Goal: Task Accomplishment & Management: Manage account settings

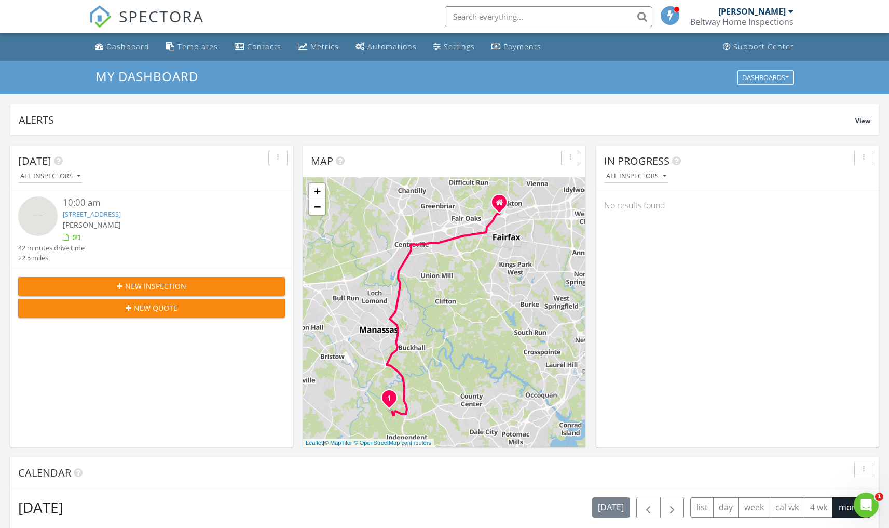
scroll to position [945, 890]
click at [128, 46] on div "Dashboard" at bounding box center [127, 47] width 43 height 10
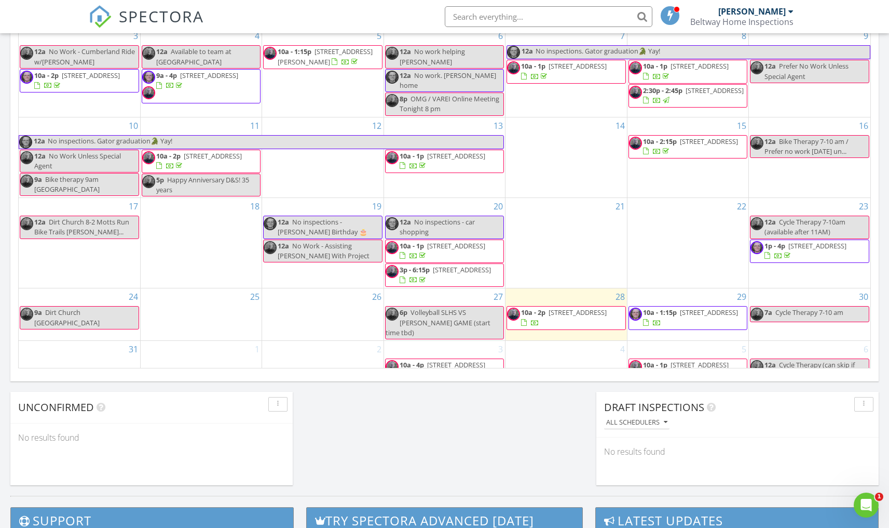
click at [766, 16] on div "[PERSON_NAME]" at bounding box center [752, 11] width 67 height 10
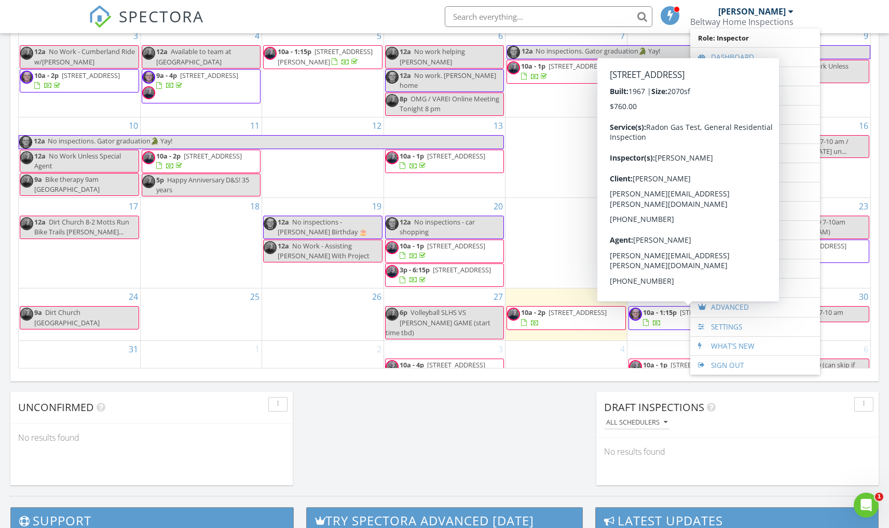
click at [671, 317] on span "10a - 1:15p" at bounding box center [660, 311] width 34 height 9
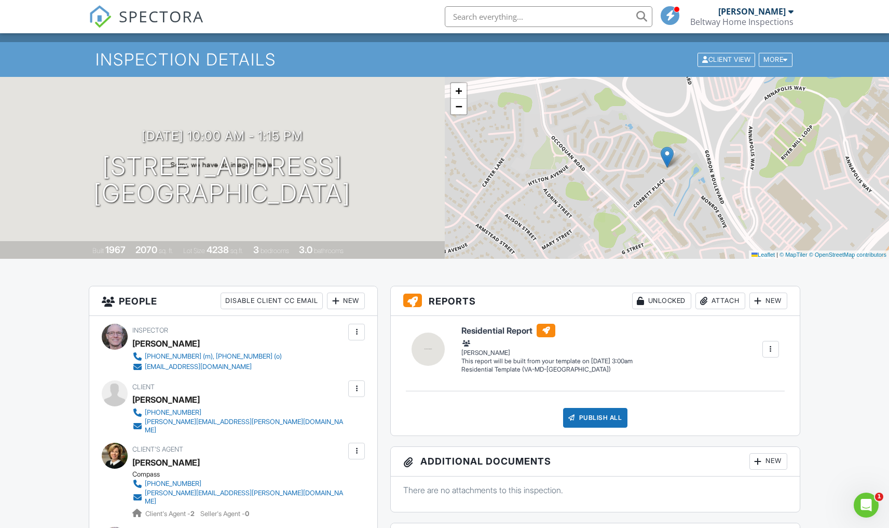
scroll to position [11, 0]
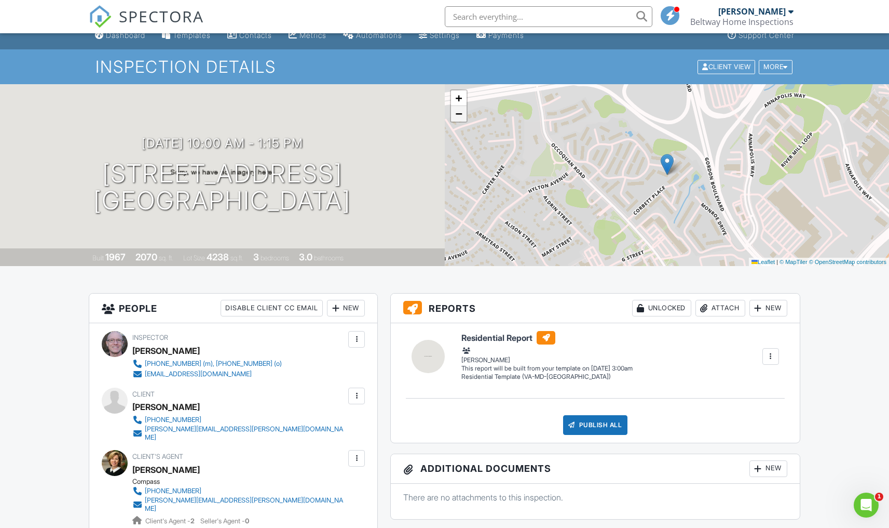
click at [461, 118] on span "−" at bounding box center [458, 113] width 7 height 13
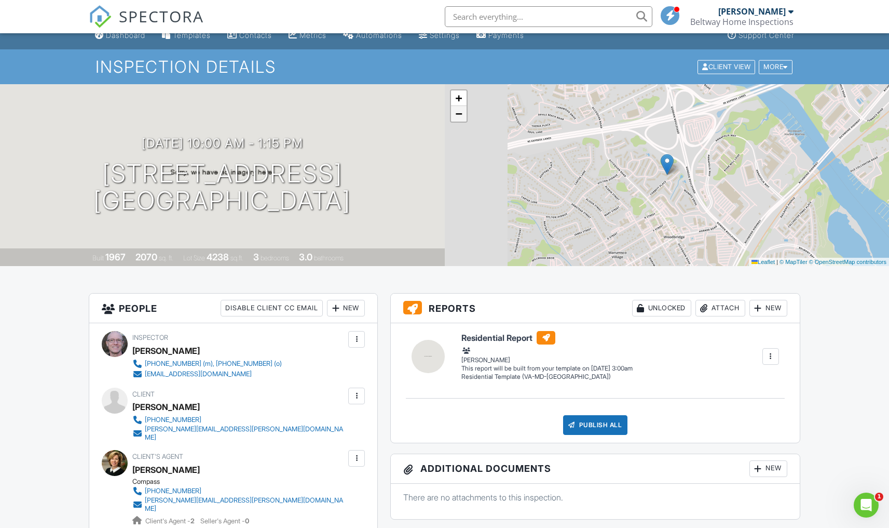
click at [461, 118] on span "−" at bounding box center [458, 113] width 7 height 13
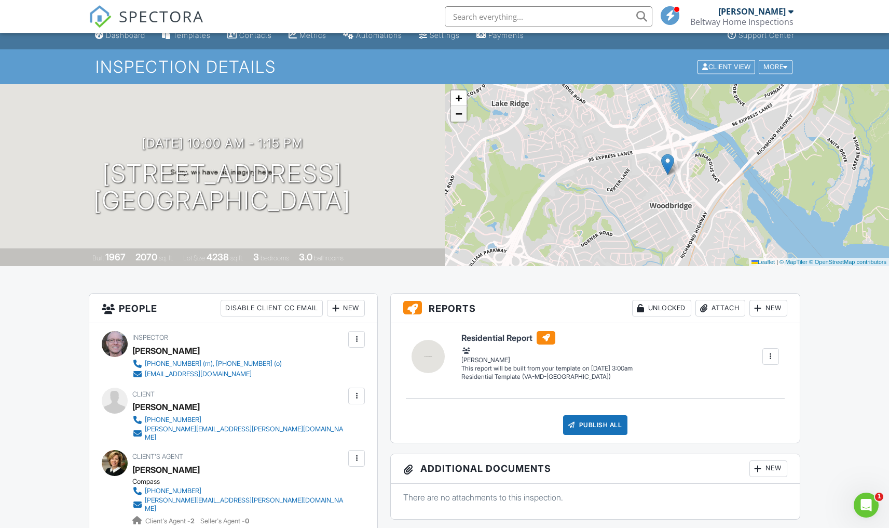
click at [461, 118] on span "−" at bounding box center [458, 113] width 7 height 13
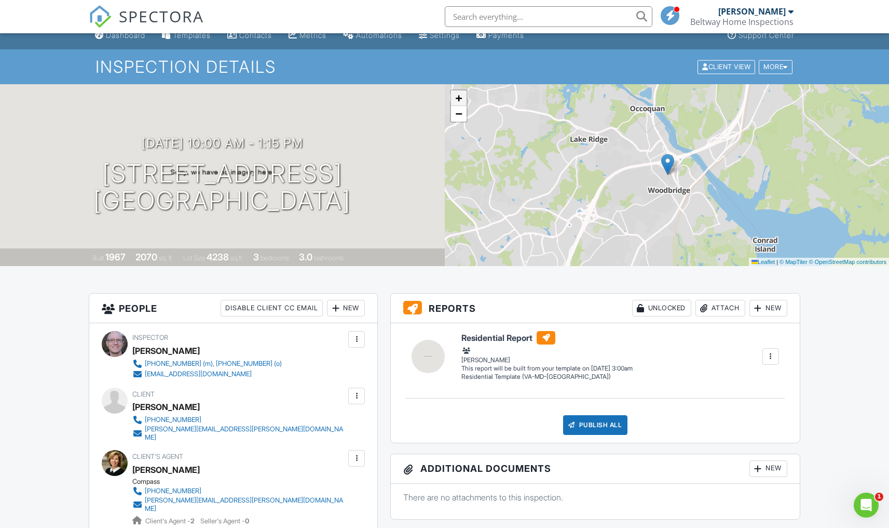
click at [459, 94] on span "+" at bounding box center [458, 97] width 7 height 13
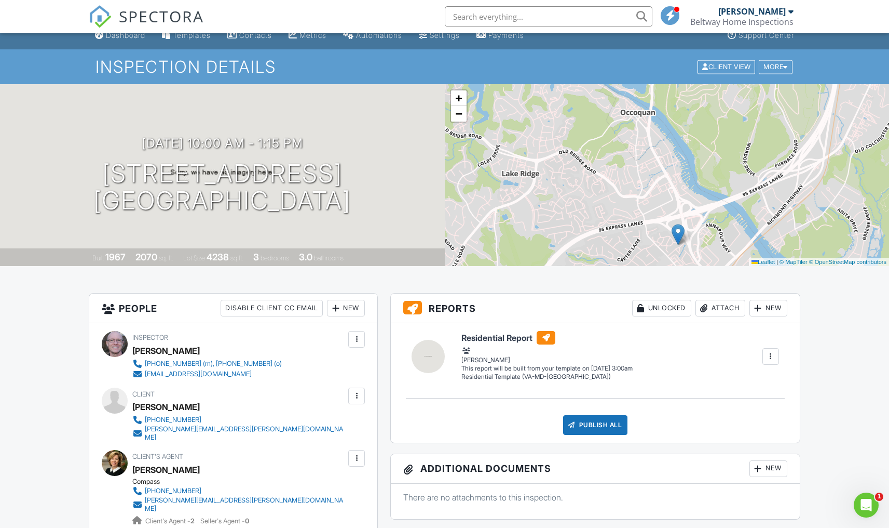
drag, startPoint x: 700, startPoint y: 125, endPoint x: 711, endPoint y: 195, distance: 70.9
click at [711, 195] on div "+ − Leaflet | © MapTiler © OpenStreetMap contributors" at bounding box center [667, 175] width 445 height 182
click at [663, 233] on div "+ − Leaflet | © MapTiler © OpenStreetMap contributors" at bounding box center [667, 175] width 445 height 182
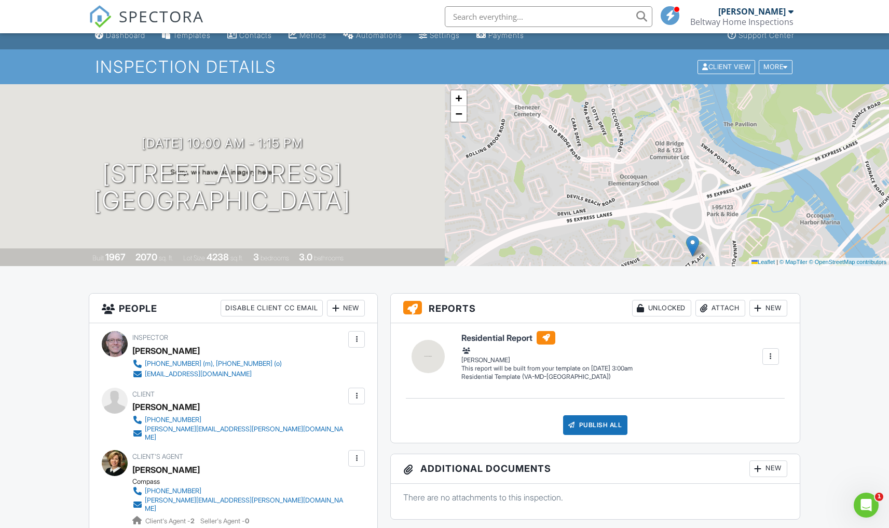
click at [682, 243] on div "+ − Leaflet | © MapTiler © OpenStreetMap contributors" at bounding box center [667, 175] width 445 height 182
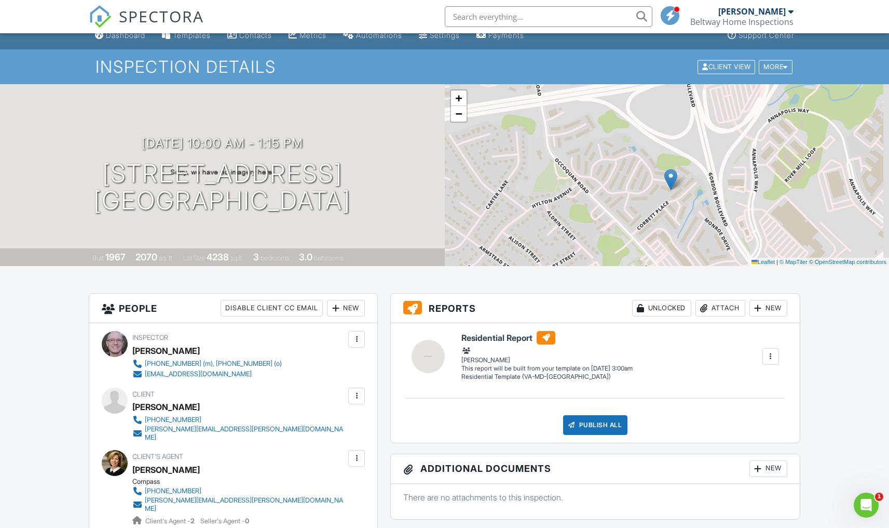
drag, startPoint x: 687, startPoint y: 239, endPoint x: 654, endPoint y: 156, distance: 89.5
click at [654, 156] on div "+ − Leaflet | © MapTiler © OpenStreetMap contributors" at bounding box center [667, 175] width 445 height 182
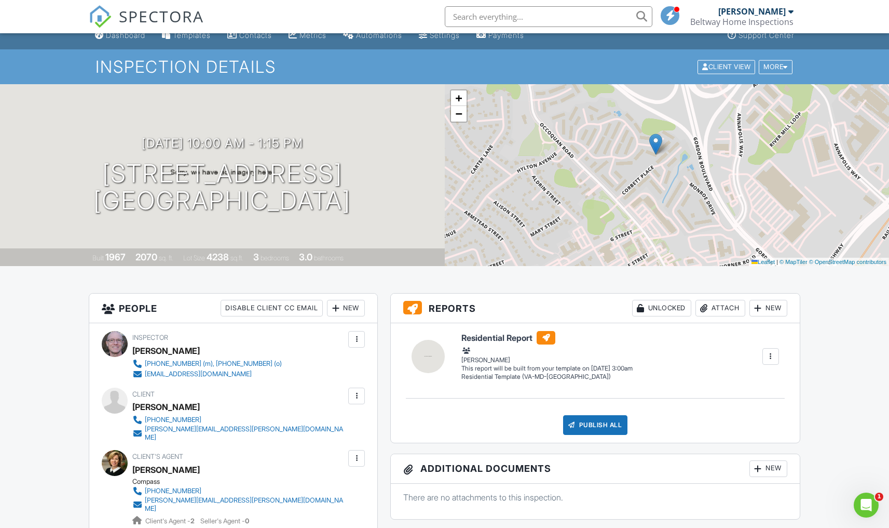
drag, startPoint x: 724, startPoint y: 195, endPoint x: 696, endPoint y: 135, distance: 66.0
click at [697, 139] on div "+ − Leaflet | © MapTiler © OpenStreetMap contributors" at bounding box center [667, 175] width 445 height 182
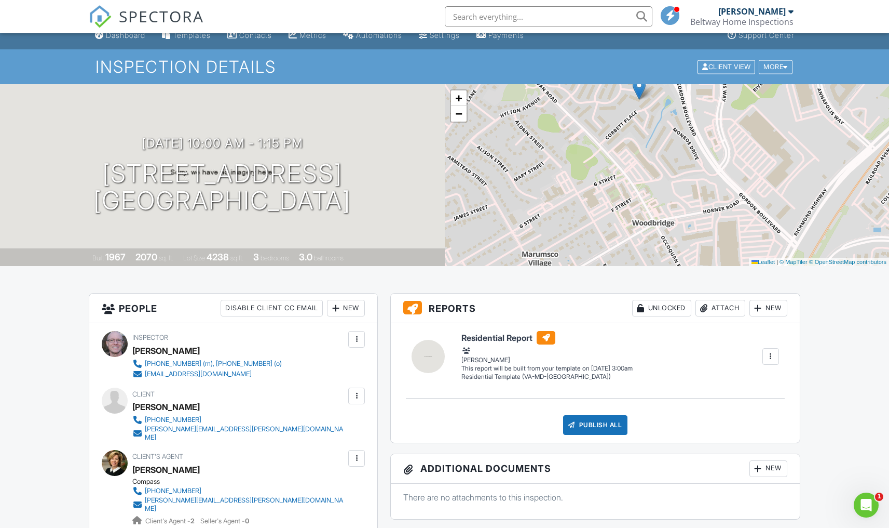
drag, startPoint x: 717, startPoint y: 177, endPoint x: 713, endPoint y: 134, distance: 42.7
click at [713, 134] on div "+ − Leaflet | © MapTiler © OpenStreetMap contributors" at bounding box center [667, 175] width 445 height 182
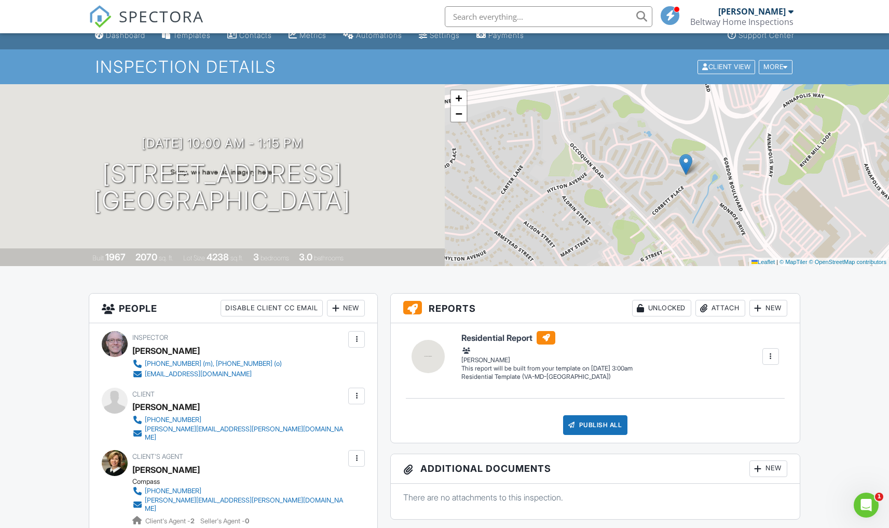
drag, startPoint x: 621, startPoint y: 146, endPoint x: 668, endPoint y: 232, distance: 97.8
click at [668, 233] on div "+ − Leaflet | © MapTiler © OpenStreetMap contributors" at bounding box center [667, 175] width 445 height 182
